Goal: Obtain resource: Download file/media

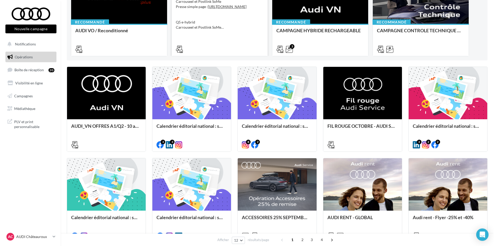
scroll to position [103, 0]
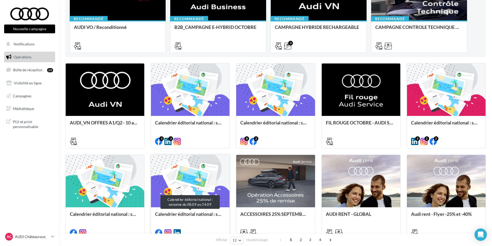
click at [181, 214] on div "Calendrier éditorial national : semaine du 08.09 au 14.09" at bounding box center [190, 216] width 70 height 10
drag, startPoint x: 243, startPoint y: 168, endPoint x: 168, endPoint y: 180, distance: 76.0
click at [130, 211] on div "Calendrier éditorial national : semaine du 15.09 au 21.09" at bounding box center [105, 223] width 79 height 32
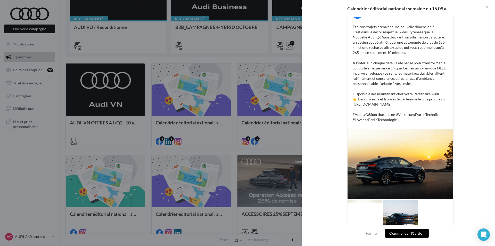
scroll to position [115, 0]
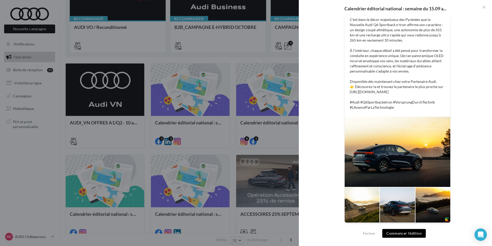
click at [246, 146] on div at bounding box center [246, 123] width 492 height 246
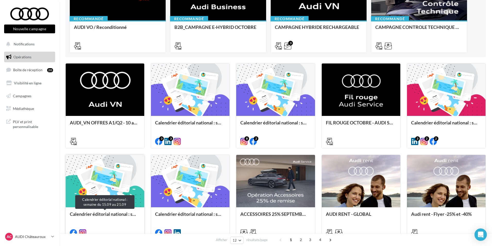
click at [124, 220] on div "Calendrier éditorial national : semaine du 15.09 au 21.09" at bounding box center [105, 216] width 70 height 10
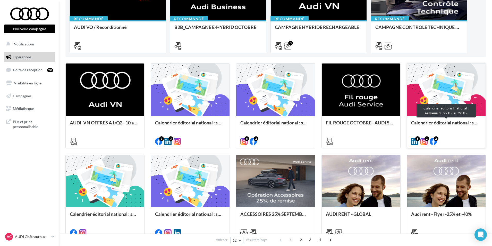
click at [444, 127] on div "Calendrier éditorial national : semaine du 22.09 au 28.09" at bounding box center [446, 125] width 70 height 10
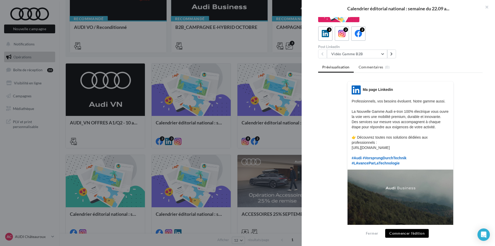
scroll to position [52, 0]
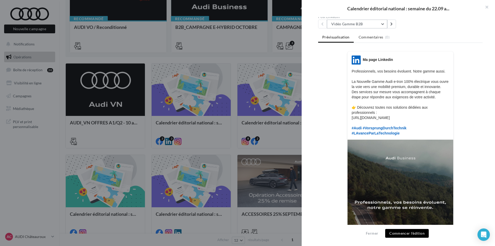
click at [373, 24] on button "Vidéo Gamme B2B" at bounding box center [357, 24] width 60 height 9
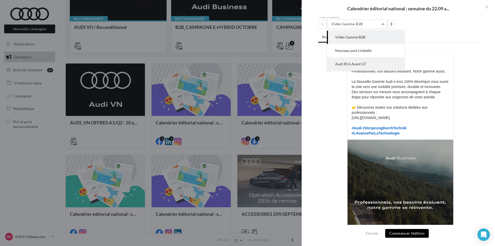
click at [369, 61] on button "Audi RS 6 Avant GT" at bounding box center [365, 63] width 77 height 13
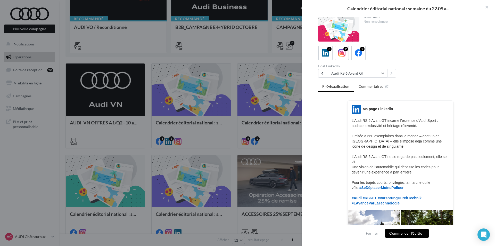
scroll to position [0, 0]
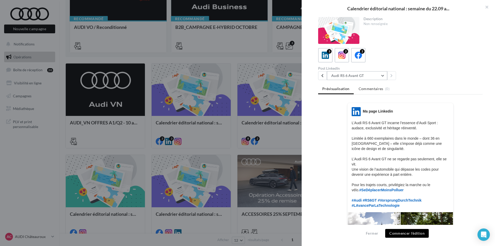
click at [380, 78] on button "Audi RS 6 Avant GT" at bounding box center [357, 75] width 60 height 9
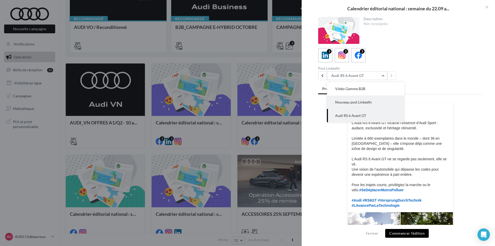
click at [377, 103] on button "Nouveau post LinkedIn" at bounding box center [365, 101] width 77 height 13
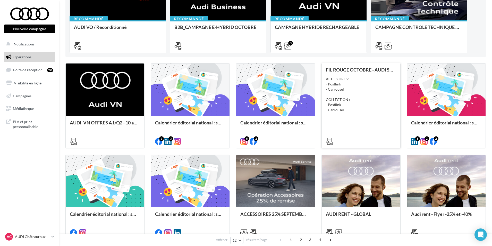
click at [340, 120] on div "FIL ROUGE OCTOBRE - AUDI SERVICE ACCESOIRES : - Postlink - Carrousel COLLECTION…" at bounding box center [361, 105] width 70 height 76
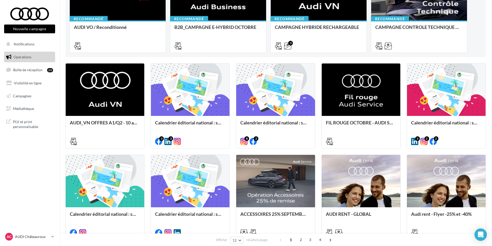
click at [283, 123] on div "Calendrier éditorial national : semaine du 29.09 au 05.10" at bounding box center [276, 125] width 70 height 10
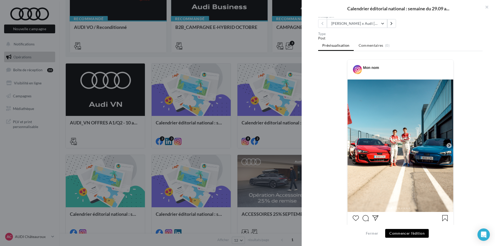
scroll to position [23, 0]
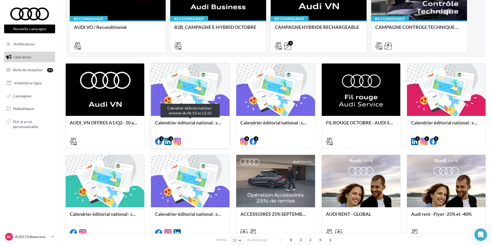
click at [212, 123] on div "Calendrier éditorial national : semaine du 06.10 au 12.10" at bounding box center [190, 125] width 70 height 10
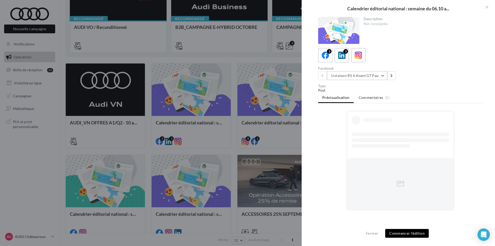
click at [350, 77] on button "Livraison RS 6 Avant GT Pau" at bounding box center [357, 75] width 60 height 9
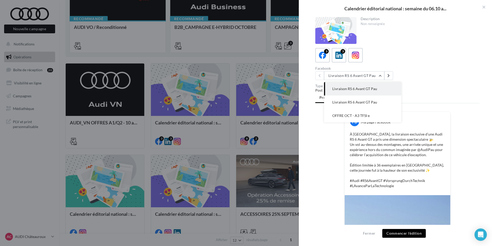
click at [267, 128] on div at bounding box center [246, 123] width 492 height 246
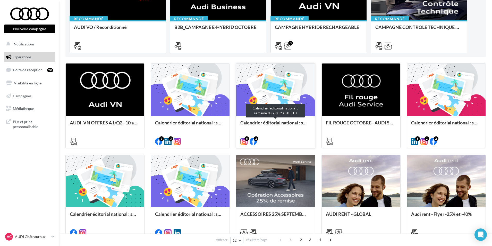
click at [282, 122] on div "Calendrier éditorial national : semaine du 29.09 au 05.10" at bounding box center [276, 125] width 70 height 10
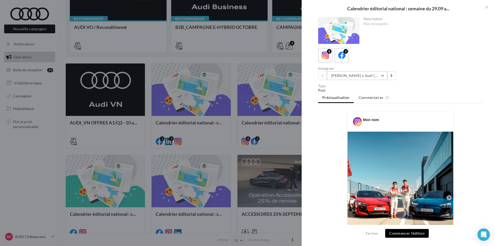
click at [367, 74] on button "[PERSON_NAME] x Audi [GEOGRAPHIC_DATA] ????????" at bounding box center [357, 75] width 60 height 9
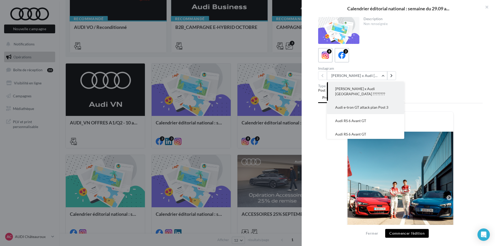
click at [382, 105] on span "Audi e-tron GT attack plan Post 3" at bounding box center [361, 107] width 53 height 4
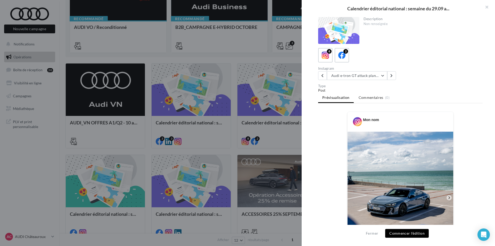
scroll to position [26, 0]
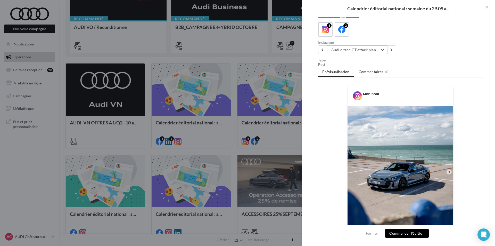
click at [364, 50] on button "Audi e-tron GT attack plan Post 3" at bounding box center [357, 49] width 60 height 9
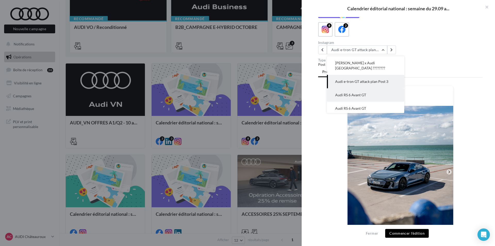
click at [369, 93] on button "Audi RS 6 Avant GT" at bounding box center [365, 94] width 77 height 13
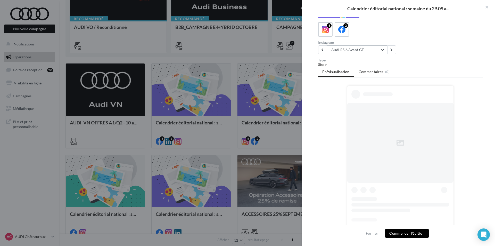
click at [374, 49] on button "Audi RS 6 Avant GT" at bounding box center [357, 49] width 60 height 9
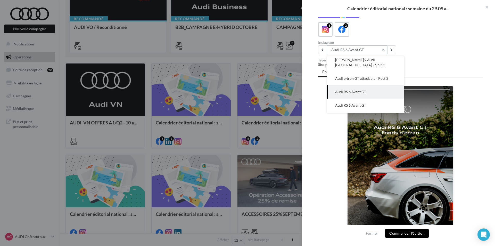
scroll to position [0, 0]
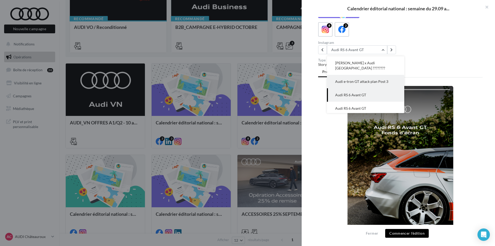
click at [370, 79] on span "Audi e-tron GT attack plan Post 3" at bounding box center [361, 81] width 53 height 4
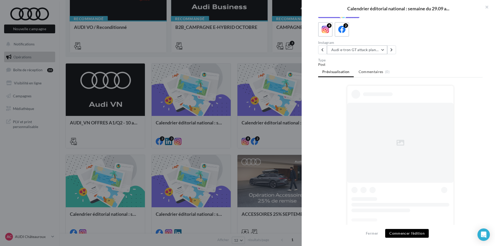
click at [373, 49] on button "Audi e-tron GT attack plan Post 3" at bounding box center [357, 49] width 60 height 9
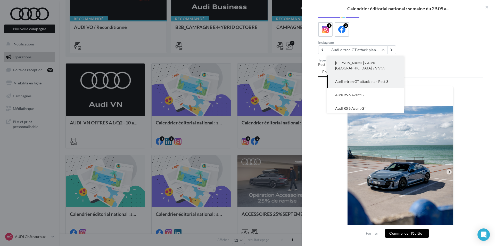
click at [368, 68] on button "[PERSON_NAME] x Audi [GEOGRAPHIC_DATA] ????????" at bounding box center [365, 65] width 77 height 19
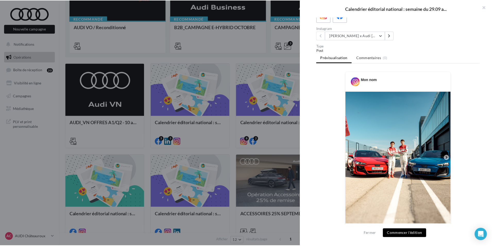
scroll to position [52, 0]
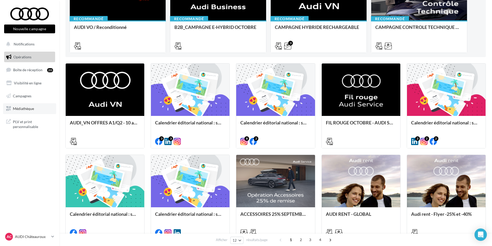
click at [30, 107] on span "Médiathèque" at bounding box center [23, 108] width 21 height 4
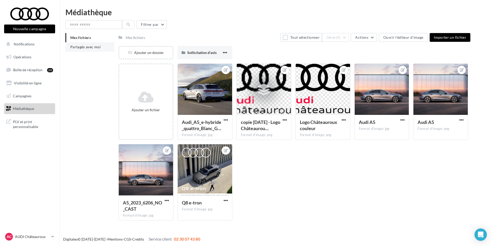
click at [102, 48] on li "Partagés avec moi" at bounding box center [89, 46] width 49 height 9
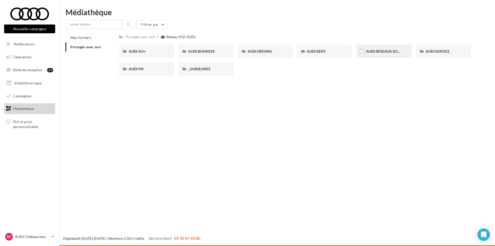
click at [402, 49] on div "AUDI RESEAUX SOCIAUX" at bounding box center [383, 51] width 55 height 13
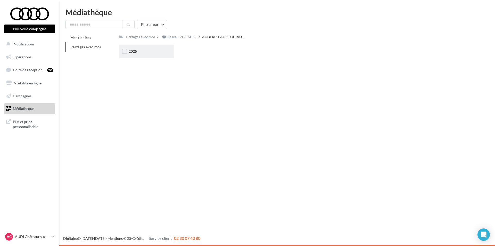
click at [153, 53] on div "2025" at bounding box center [147, 51] width 36 height 5
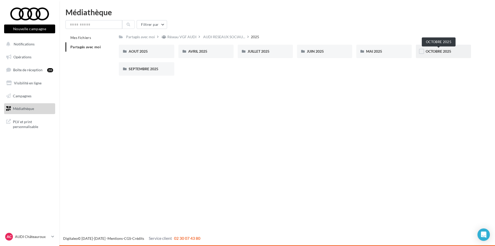
click at [436, 52] on span "OCTOBRE 2025" at bounding box center [439, 51] width 26 height 4
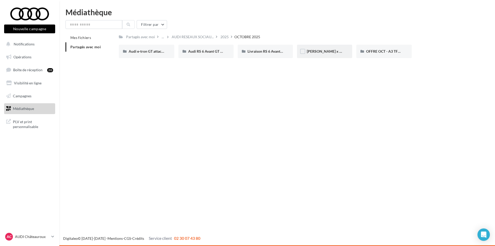
click at [325, 56] on div "[PERSON_NAME] x Audi [GEOGRAPHIC_DATA] ????????" at bounding box center [324, 51] width 55 height 13
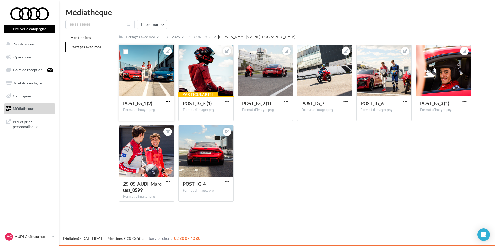
click at [169, 101] on span "button" at bounding box center [168, 101] width 4 height 4
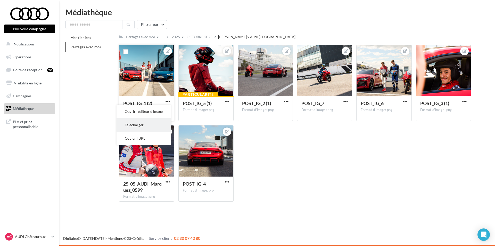
click at [149, 123] on button "Télécharger" at bounding box center [144, 124] width 54 height 13
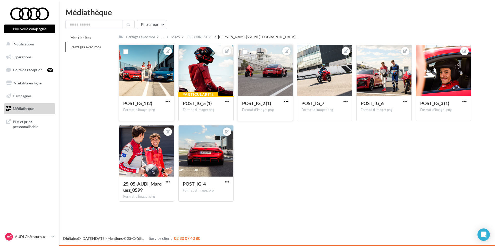
click at [287, 103] on span "button" at bounding box center [286, 101] width 4 height 4
click at [269, 124] on button "Télécharger" at bounding box center [262, 124] width 54 height 13
click at [464, 102] on span "button" at bounding box center [464, 101] width 4 height 4
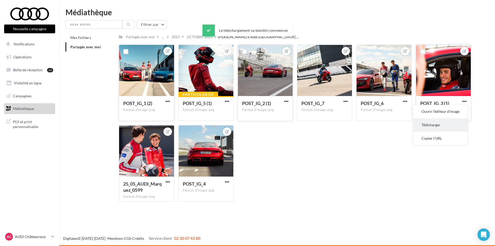
click at [446, 124] on button "Télécharger" at bounding box center [440, 124] width 54 height 13
click at [228, 180] on span "button" at bounding box center [227, 181] width 4 height 4
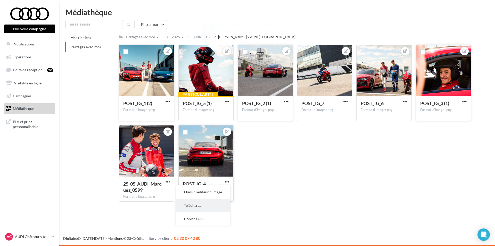
click at [205, 206] on button "Télécharger" at bounding box center [203, 205] width 54 height 13
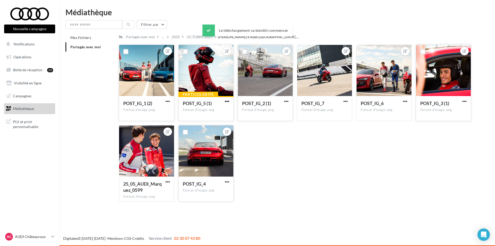
click at [228, 101] on span "button" at bounding box center [227, 101] width 4 height 4
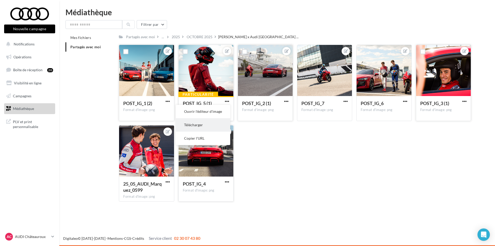
click at [213, 126] on button "Télécharger" at bounding box center [203, 124] width 54 height 13
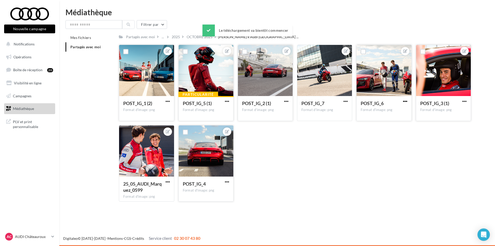
click at [406, 101] on span "button" at bounding box center [405, 101] width 4 height 4
click at [378, 128] on button "Télécharger" at bounding box center [381, 124] width 54 height 13
click at [346, 101] on span "button" at bounding box center [345, 101] width 4 height 4
click at [325, 126] on button "Télécharger" at bounding box center [321, 124] width 54 height 13
click at [339, 160] on div "POST_IG_1 (2) Format d'image: png POST_IG_1 (2) Particularité POST_IG_5 (1) For…" at bounding box center [297, 125] width 356 height 161
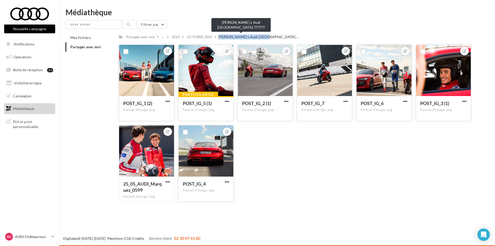
drag, startPoint x: 219, startPoint y: 37, endPoint x: 261, endPoint y: 38, distance: 42.3
click at [261, 38] on span "Marc Márquez x Audi Spain ..." at bounding box center [258, 36] width 80 height 5
copy span "Marc Márquez x Audi Spain"
click at [29, 57] on span "Opérations" at bounding box center [22, 57] width 18 height 4
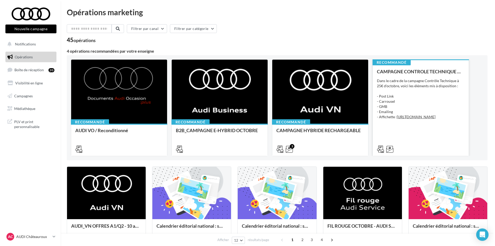
scroll to position [52, 0]
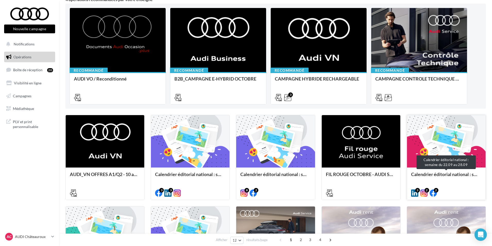
click at [436, 172] on div "Calendrier éditorial national : semaine du 22.09 au 28.09" at bounding box center [446, 176] width 70 height 10
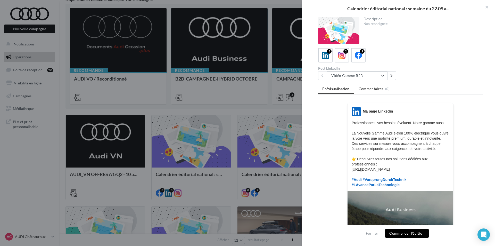
click at [374, 77] on button "Vidéo Gamme B2B" at bounding box center [357, 75] width 60 height 9
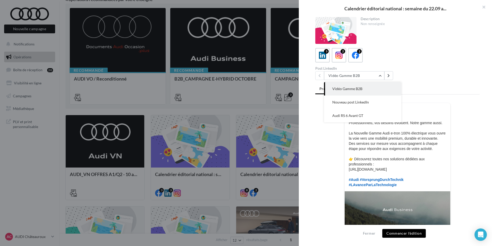
click at [298, 136] on div at bounding box center [246, 123] width 492 height 246
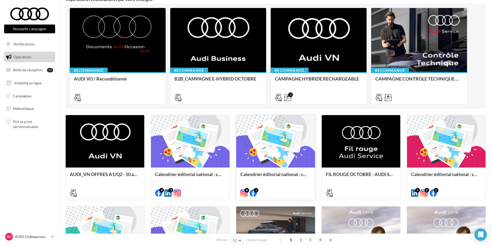
click at [282, 156] on div at bounding box center [275, 141] width 79 height 53
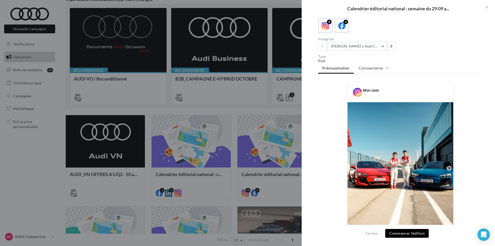
scroll to position [23, 0]
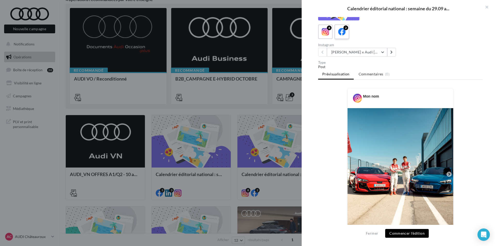
click at [342, 29] on icon at bounding box center [341, 31] width 7 height 7
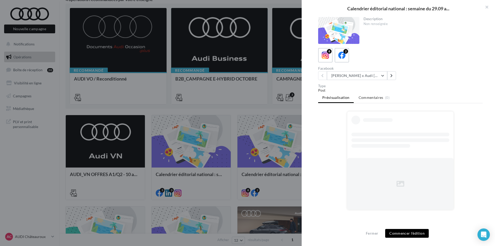
scroll to position [0, 0]
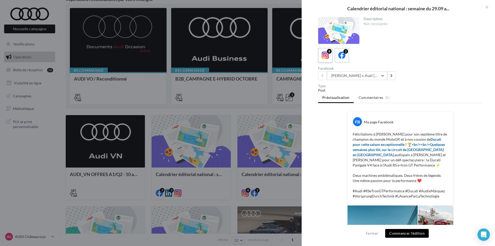
click at [331, 57] on label "8" at bounding box center [325, 55] width 15 height 15
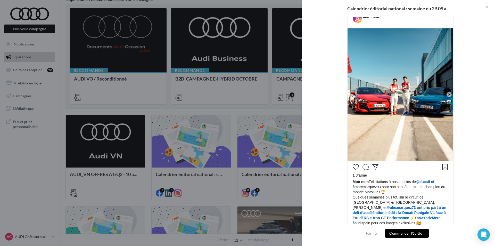
scroll to position [152, 0]
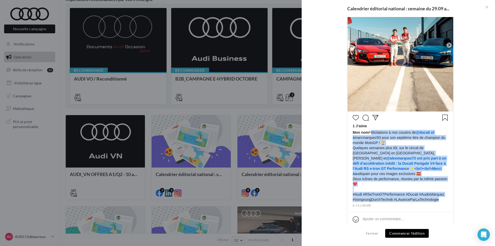
drag, startPoint x: 440, startPoint y: 196, endPoint x: 369, endPoint y: 133, distance: 95.3
click at [369, 133] on span "Mon nom Félicitations à nos cousins de @‌ducati et à ‌marcmarquez93 pour son se…" at bounding box center [400, 166] width 95 height 72
copy span "Félicitations à nos cousins de @‌ducati et à ‌marcmarquez93 pour son septième t…"
click at [401, 160] on span "@‌alexmarquez73 ont pris part à un défi d’accélération inédit : la Ducati Panig…" at bounding box center [400, 166] width 94 height 20
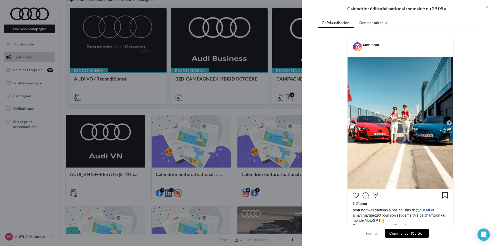
scroll to position [49, 0]
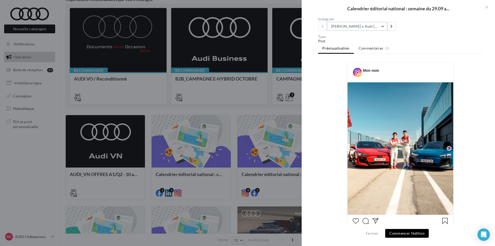
drag, startPoint x: 331, startPoint y: 26, endPoint x: 367, endPoint y: 28, distance: 36.2
click at [367, 28] on button "[PERSON_NAME] x Audi [GEOGRAPHIC_DATA] ????????" at bounding box center [357, 26] width 60 height 9
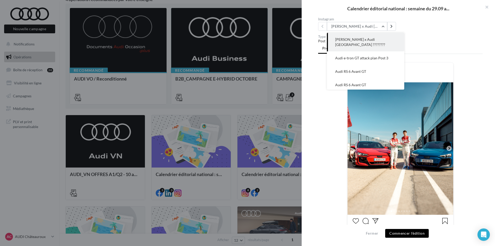
click at [443, 78] on div "Mon nom" at bounding box center [401, 72] width 106 height 20
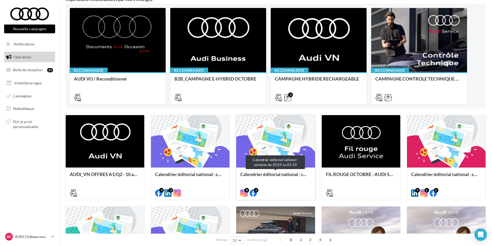
click at [264, 180] on div "Calendrier éditorial national : semaine du 29.09 au 05.10" at bounding box center [276, 176] width 70 height 10
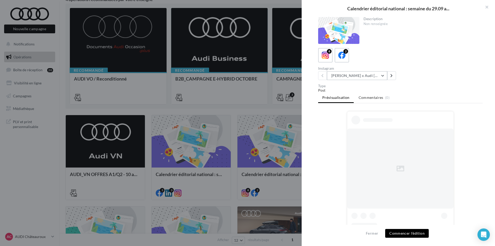
click at [369, 76] on button "[PERSON_NAME] x Audi [GEOGRAPHIC_DATA] ????????" at bounding box center [357, 75] width 60 height 9
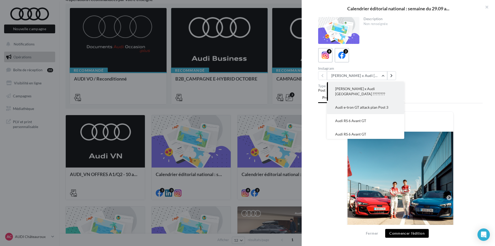
click at [388, 101] on button "Audi e-tron GT attack plan Post 3" at bounding box center [365, 107] width 77 height 13
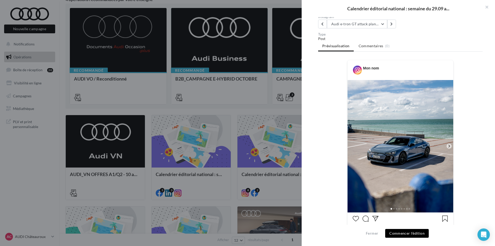
click at [447, 146] on icon at bounding box center [449, 146] width 5 height 5
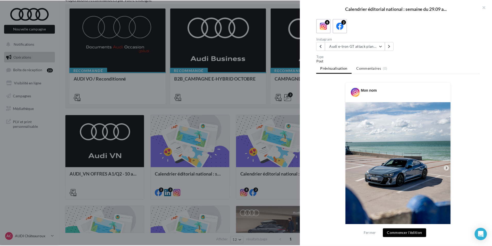
scroll to position [0, 0]
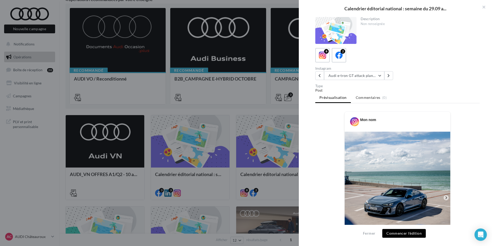
click at [142, 106] on div at bounding box center [246, 123] width 492 height 246
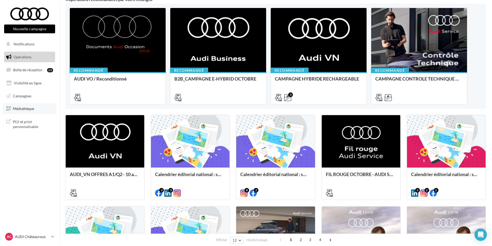
click at [28, 108] on span "Médiathèque" at bounding box center [23, 108] width 21 height 4
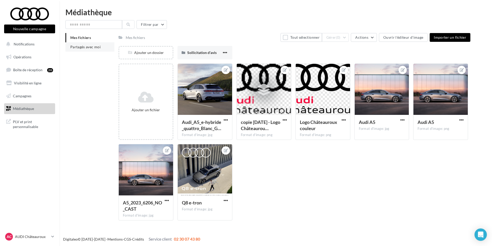
click at [103, 48] on li "Partagés avec moi" at bounding box center [89, 46] width 49 height 9
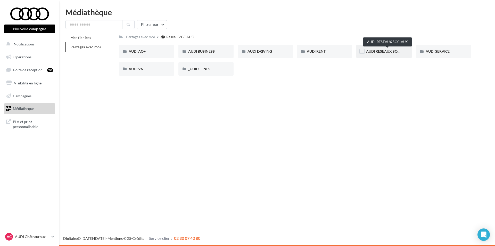
click at [376, 51] on span "AUDI RESEAUX SOCIAUX" at bounding box center [387, 51] width 43 height 4
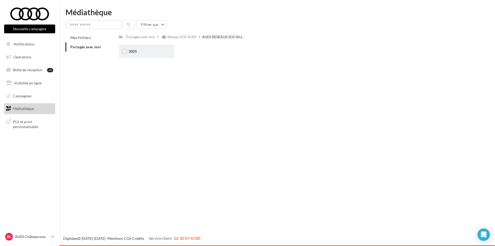
click at [155, 46] on div "2025" at bounding box center [146, 51] width 55 height 13
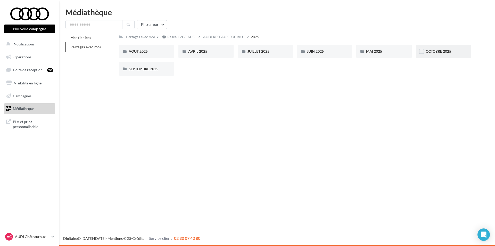
click at [455, 54] on div "OCTOBRE 2025" at bounding box center [444, 51] width 36 height 5
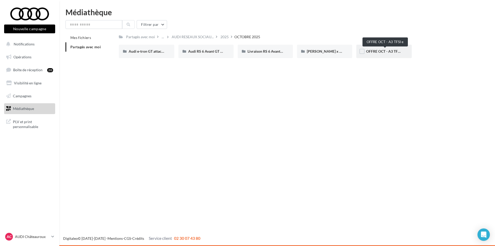
click at [376, 52] on span "OFFRE OCT - A3 TFSI e" at bounding box center [384, 51] width 37 height 4
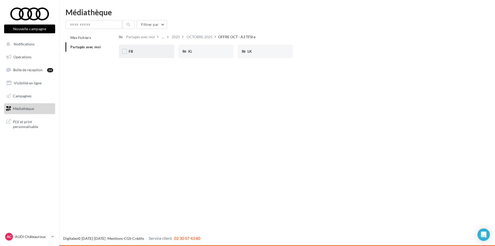
click at [142, 53] on div "FB" at bounding box center [147, 51] width 36 height 5
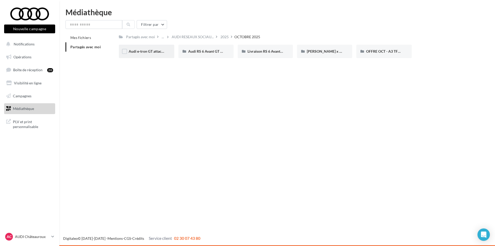
click at [162, 53] on span "Audi e-tron GT attack plan Post 3" at bounding box center [155, 51] width 53 height 4
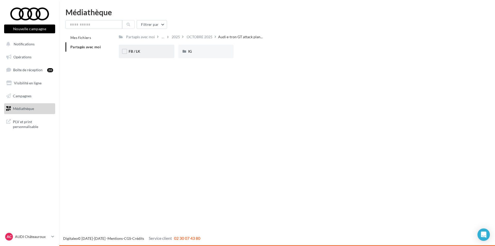
click at [146, 52] on div "FB / LK" at bounding box center [147, 51] width 36 height 5
click at [198, 54] on div "IG" at bounding box center [206, 51] width 36 height 5
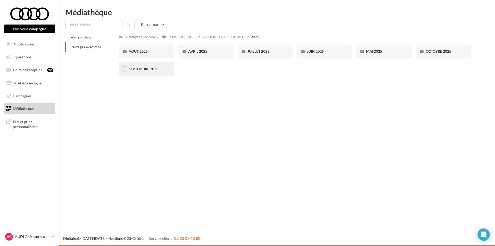
click at [161, 69] on div "SEPTEMBRE 2025" at bounding box center [147, 68] width 36 height 5
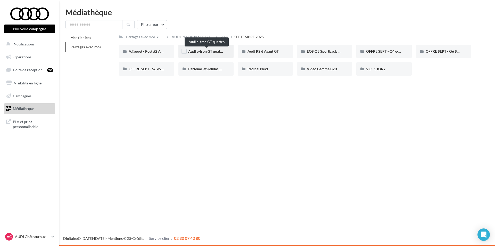
click at [216, 51] on span "Audi e-tron GT quattro" at bounding box center [206, 51] width 37 height 4
click at [278, 54] on div "Audi RS 6 Avant GT" at bounding box center [265, 51] width 36 height 5
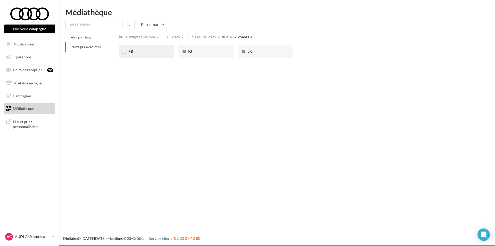
click at [149, 48] on div "FB" at bounding box center [146, 51] width 55 height 13
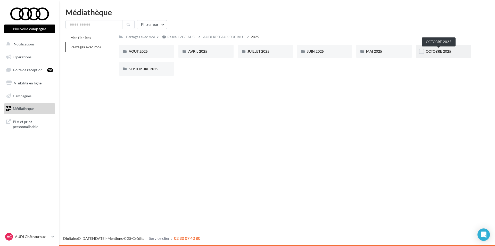
click at [449, 50] on span "OCTOBRE 2025" at bounding box center [439, 51] width 26 height 4
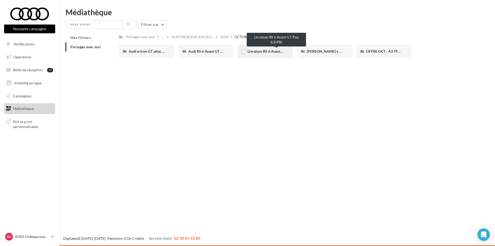
click at [260, 52] on span "Livraison RS 6 Avant GT Pau (LK/FB)" at bounding box center [276, 51] width 58 height 4
click at [203, 53] on span "Audi RS 6 Avant GT (STORY)" at bounding box center [210, 51] width 45 height 4
click at [266, 55] on div "Livraison RS 6 Avant GT Pau (LK/FB)" at bounding box center [265, 51] width 55 height 13
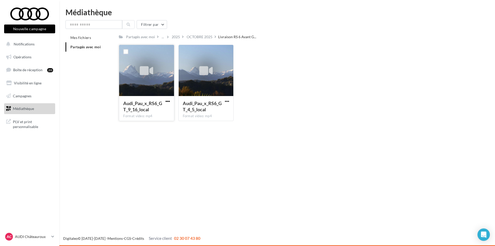
click at [166, 101] on span "button" at bounding box center [168, 101] width 4 height 4
click at [31, 61] on link "Opérations" at bounding box center [29, 57] width 53 height 11
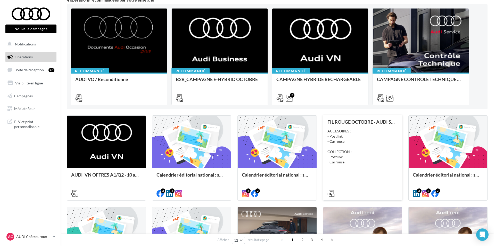
scroll to position [52, 0]
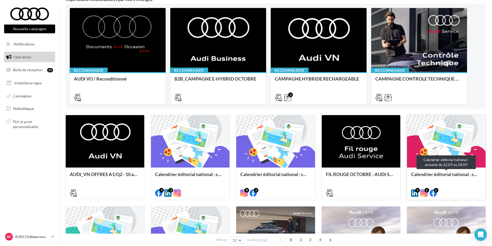
click at [436, 175] on div "Calendrier éditorial national : semaine du 22.09 au 28.09" at bounding box center [446, 176] width 70 height 10
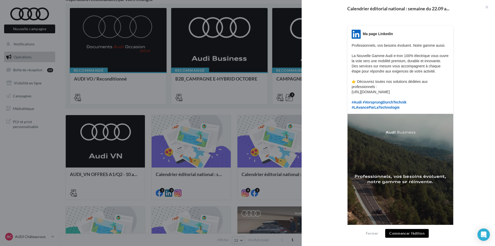
scroll to position [103, 0]
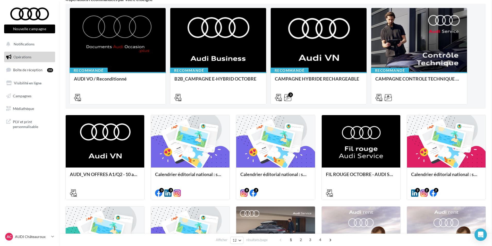
click at [286, 169] on div "Calendrier éditorial national : semaine du 29.09 au 05.10" at bounding box center [275, 183] width 79 height 32
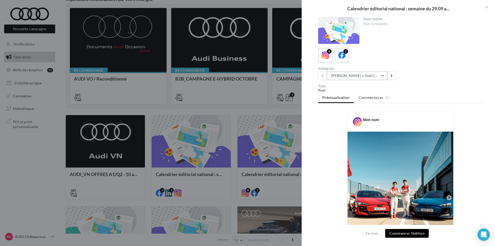
click at [362, 76] on button "[PERSON_NAME] x Audi [GEOGRAPHIC_DATA] ????????" at bounding box center [357, 75] width 60 height 9
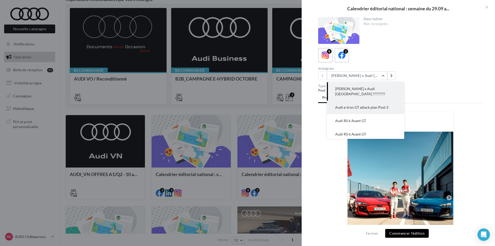
click at [372, 105] on span "Audi e-tron GT attack plan Post 3" at bounding box center [361, 107] width 53 height 4
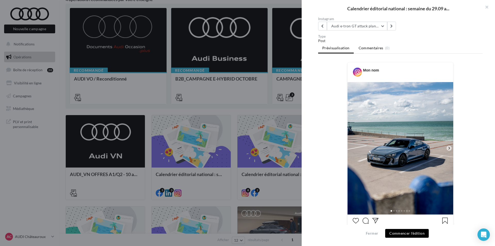
scroll to position [52, 0]
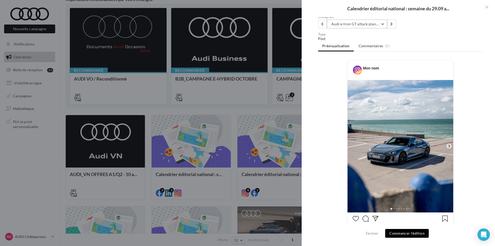
click at [362, 27] on button "Audi e-tron GT attack plan Post 3" at bounding box center [357, 24] width 60 height 9
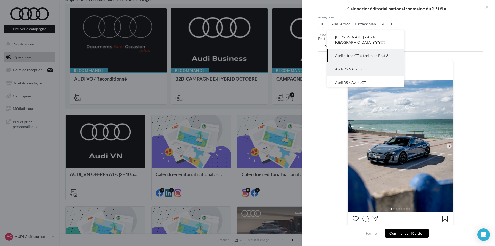
click at [367, 65] on button "Audi RS 6 Avant GT" at bounding box center [365, 68] width 77 height 13
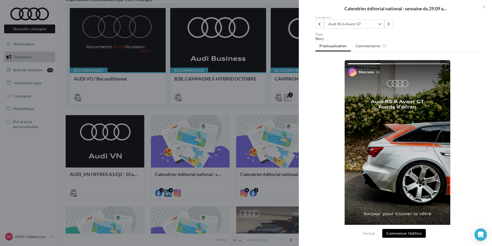
click at [227, 146] on div at bounding box center [246, 123] width 492 height 246
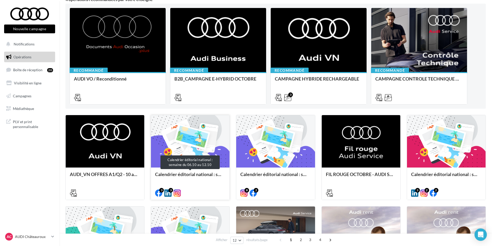
click at [199, 174] on div "Calendrier éditorial national : semaine du 06.10 au 12.10" at bounding box center [190, 176] width 70 height 10
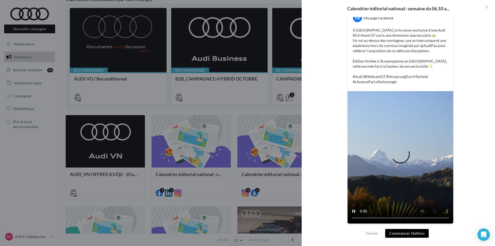
scroll to position [105, 0]
